Goal: Task Accomplishment & Management: Use online tool/utility

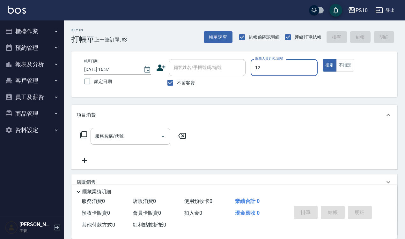
type input "12"
type button "true"
type input "[PERSON_NAME]-12"
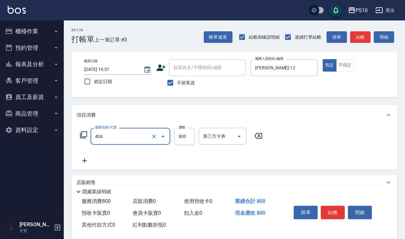
type input "漂色(404)"
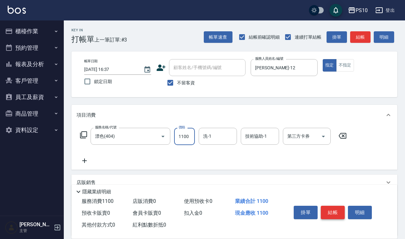
type input "1100"
click at [335, 206] on button "結帳" at bounding box center [333, 212] width 24 height 13
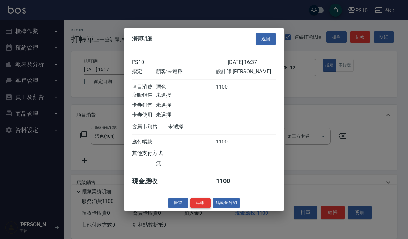
click at [197, 206] on button "結帳" at bounding box center [201, 203] width 20 height 10
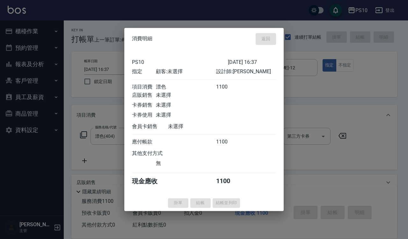
type input "[DATE] 18:35"
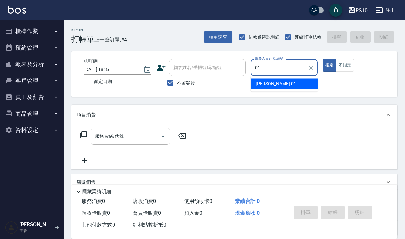
type input "[PERSON_NAME]-01"
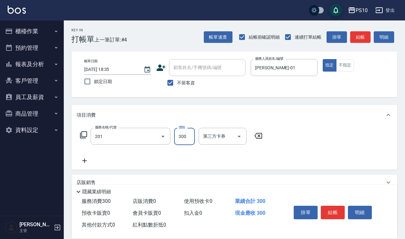
type input "剪髮(201)"
type input "300"
click at [354, 66] on button "不指定" at bounding box center [345, 65] width 18 height 12
click at [331, 219] on div "掛單 結帳 明細" at bounding box center [332, 213] width 83 height 20
click at [331, 212] on button "結帳" at bounding box center [333, 212] width 24 height 13
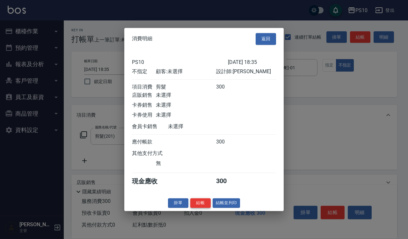
click at [203, 205] on button "結帳" at bounding box center [201, 203] width 20 height 10
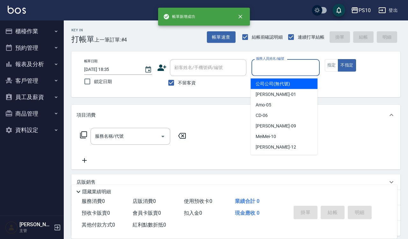
click at [296, 69] on input "服務人員姓名/編號" at bounding box center [286, 67] width 62 height 11
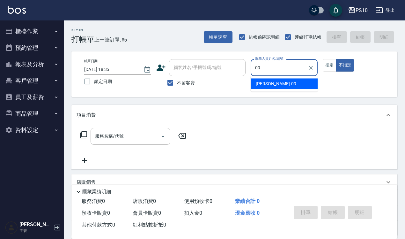
type input "09"
type button "false"
type input "[PERSON_NAME]-09"
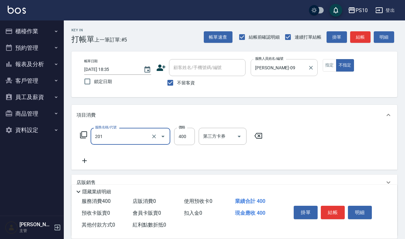
type input "剪髮(201)"
type input "300"
click at [335, 215] on button "結帳" at bounding box center [333, 212] width 24 height 13
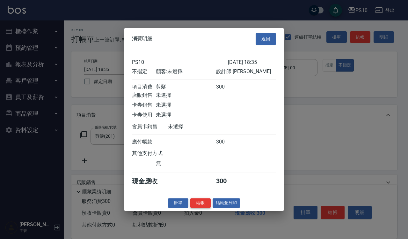
click at [206, 206] on button "結帳" at bounding box center [201, 203] width 20 height 10
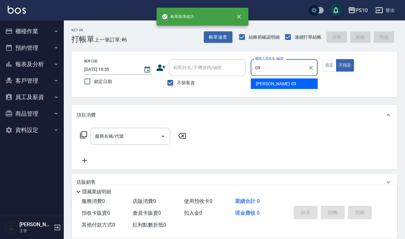
type input "[PERSON_NAME]-09"
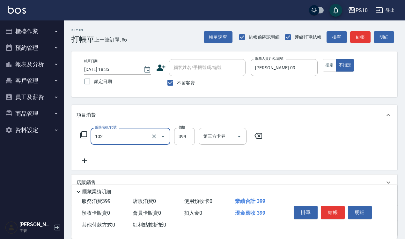
type input "SPA洗髮399(102)"
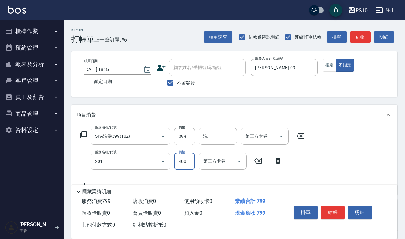
type input "剪髮(201)"
type input "5"
type input "單燙瀏海 (310)"
click at [332, 65] on button "指定" at bounding box center [330, 65] width 14 height 12
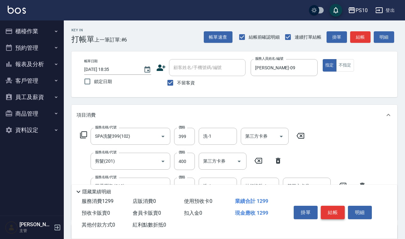
click at [331, 206] on button "結帳" at bounding box center [333, 212] width 24 height 13
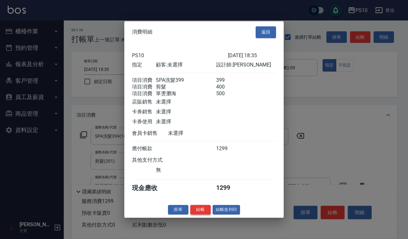
click at [206, 214] on button "結帳" at bounding box center [201, 210] width 20 height 10
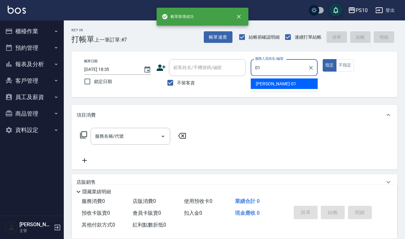
type input "[PERSON_NAME]-01"
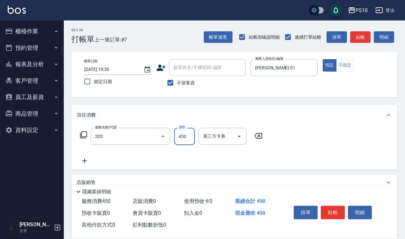
type input "剪+洗(203)"
type input "650"
click at [329, 206] on button "結帳" at bounding box center [333, 212] width 24 height 13
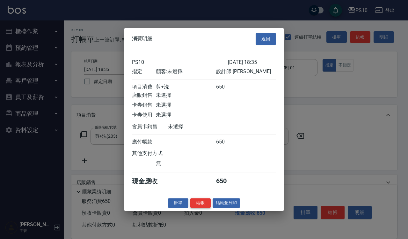
click at [203, 207] on button "結帳" at bounding box center [201, 203] width 20 height 10
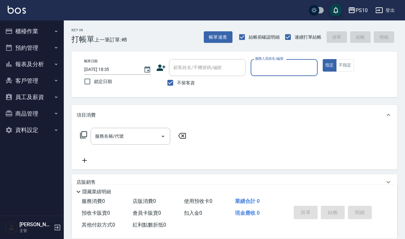
click at [27, 30] on button "櫃檯作業" at bounding box center [32, 31] width 59 height 17
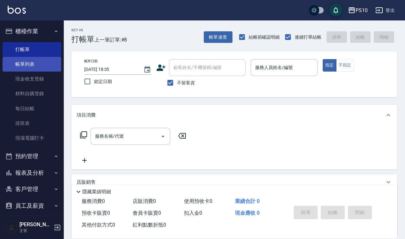
click at [46, 62] on link "帳單列表" at bounding box center [32, 64] width 59 height 15
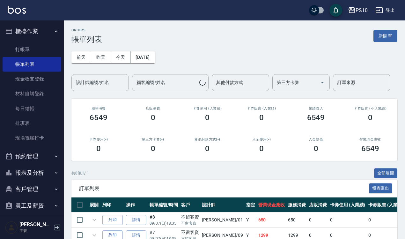
scroll to position [128, 0]
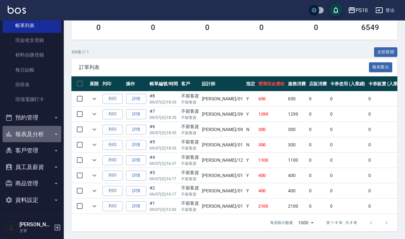
click at [35, 133] on button "報表及分析" at bounding box center [32, 134] width 59 height 17
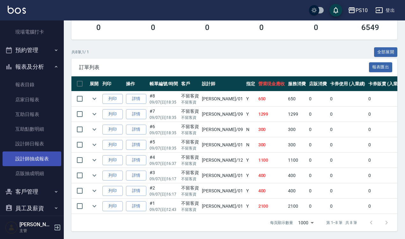
scroll to position [118, 0]
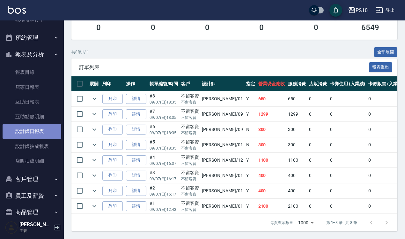
click at [37, 133] on link "設計師日報表" at bounding box center [32, 131] width 59 height 15
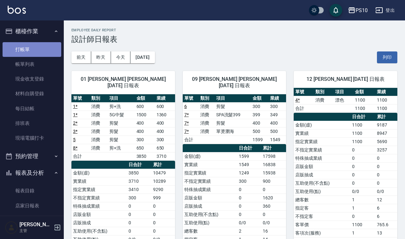
click at [33, 50] on link "打帳單" at bounding box center [32, 49] width 59 height 15
